Goal: Answer question/provide support: Share knowledge or assist other users

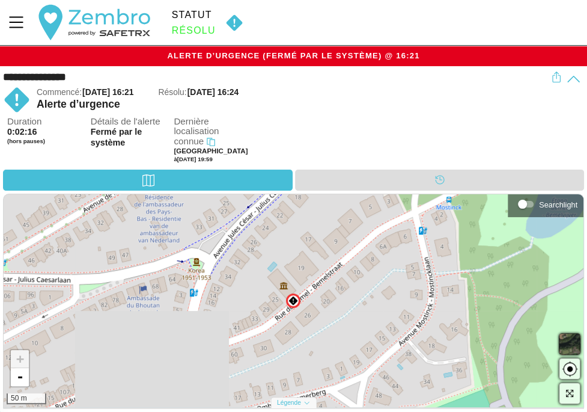
drag, startPoint x: 416, startPoint y: 137, endPoint x: 409, endPoint y: 136, distance: 7.3
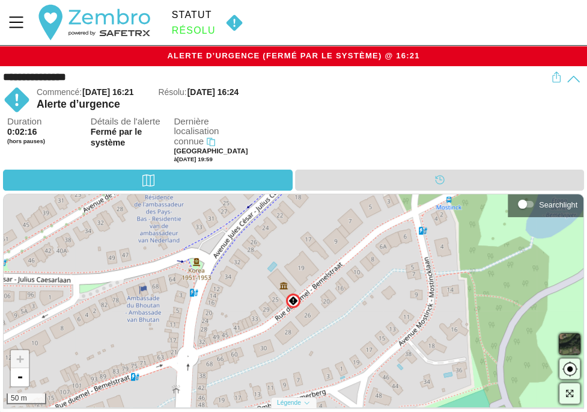
click at [416, 136] on div "Duration 0:02:16 (hors pauses) Détails de l'alerte Fermé par le système Dernièr…" at bounding box center [295, 143] width 577 height 53
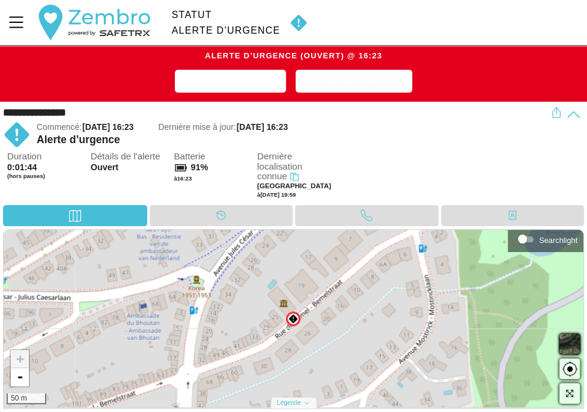
click at [326, 81] on span "Résoudre l'alerte" at bounding box center [353, 81] width 97 height 15
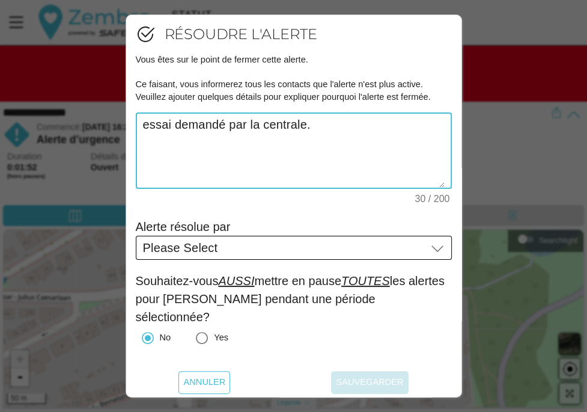
type textarea "essai demandé par la centrale."
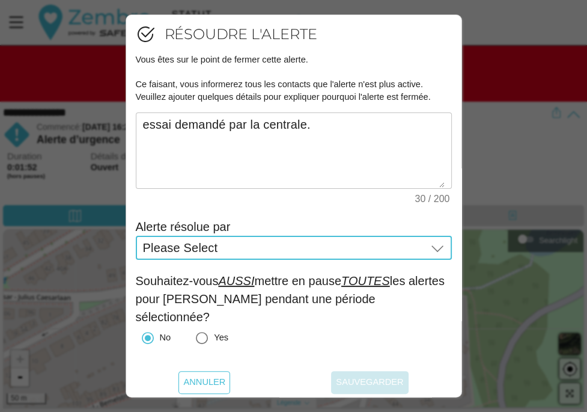
click at [431, 252] on icon at bounding box center [437, 248] width 12 height 7
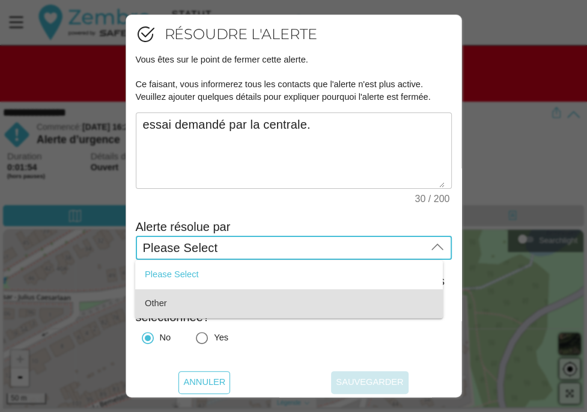
click at [305, 298] on div "Other" at bounding box center [289, 303] width 288 height 11
type input "Other"
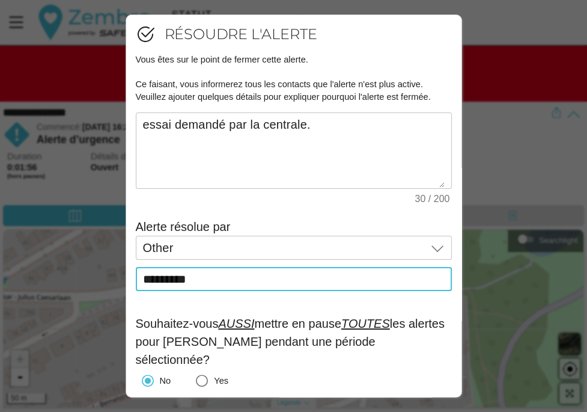
scroll to position [45, 0]
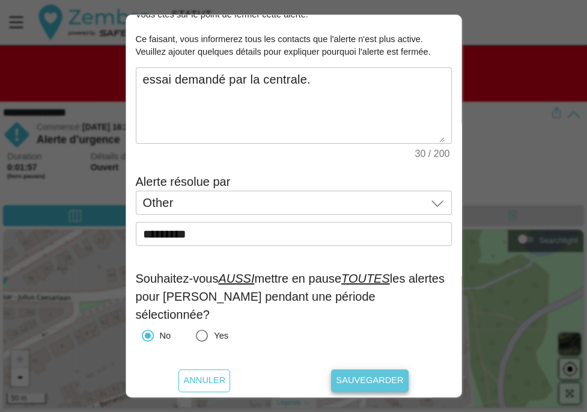
click at [360, 372] on span "Sauvegarder" at bounding box center [369, 380] width 67 height 23
